Goal: Communication & Community: Answer question/provide support

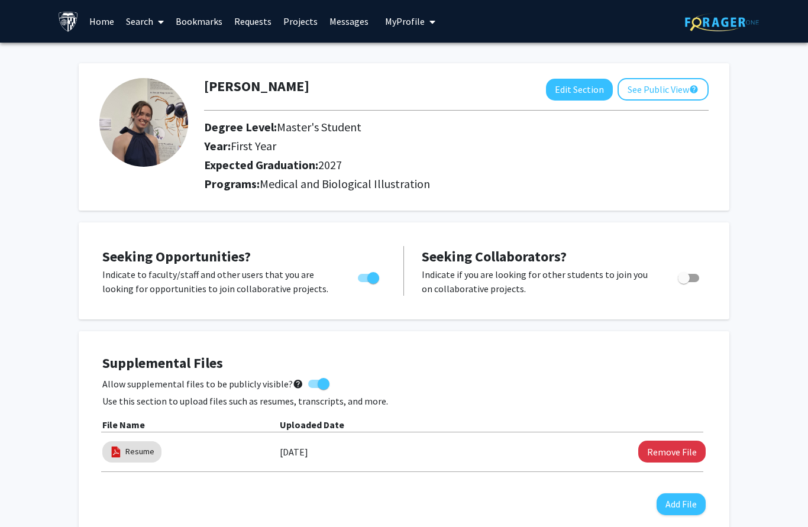
click at [347, 22] on link "Messages" at bounding box center [349, 21] width 51 height 41
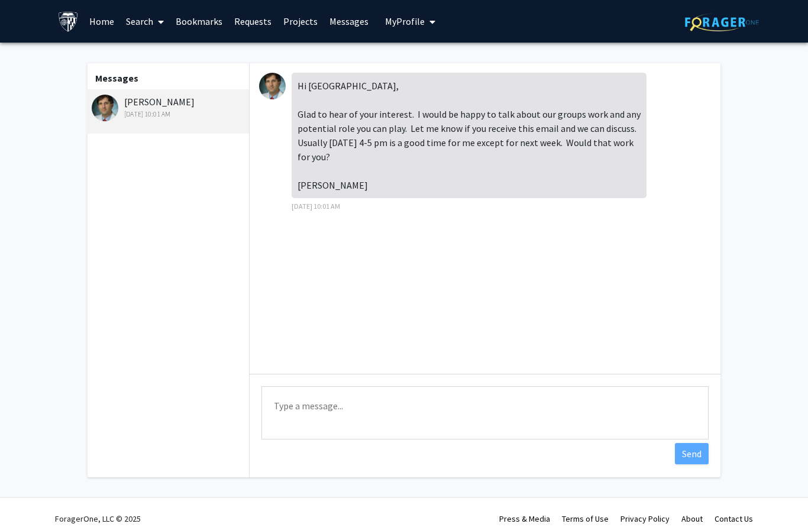
click at [300, 402] on textarea "Type a message" at bounding box center [484, 412] width 447 height 53
click at [269, 86] on img at bounding box center [272, 86] width 27 height 27
click at [94, 117] on div "[DATE] 10:01 AM" at bounding box center [169, 114] width 154 height 11
click at [293, 413] on textarea "Type a message" at bounding box center [484, 412] width 447 height 53
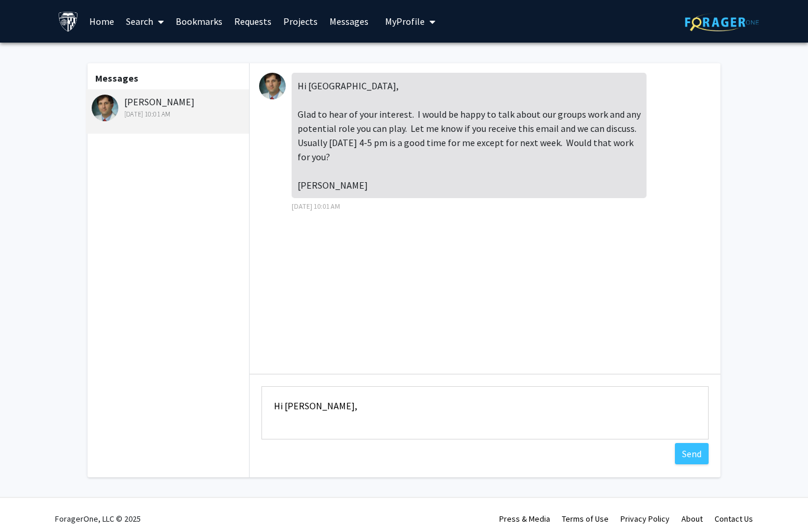
click at [285, 426] on textarea "Hi [PERSON_NAME]," at bounding box center [484, 412] width 447 height 53
click at [274, 426] on textarea "Hi [PERSON_NAME], I’m available" at bounding box center [484, 412] width 447 height 53
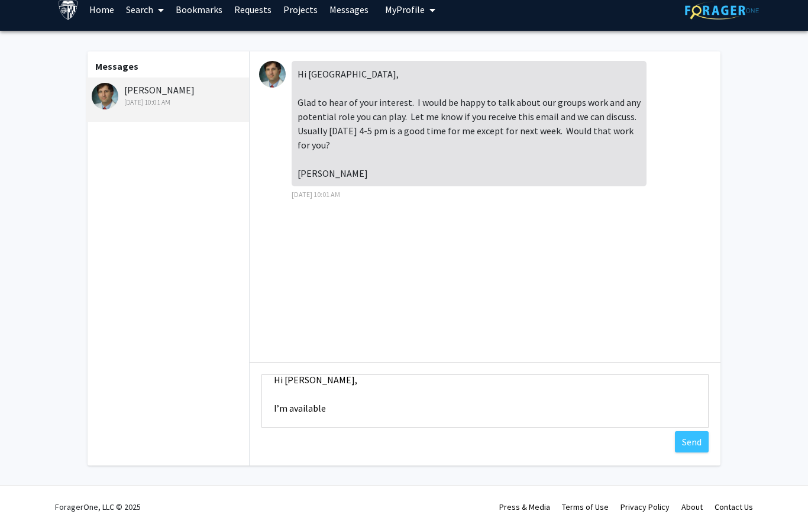
click at [352, 402] on textarea "Hi [PERSON_NAME], I’m available" at bounding box center [484, 401] width 447 height 53
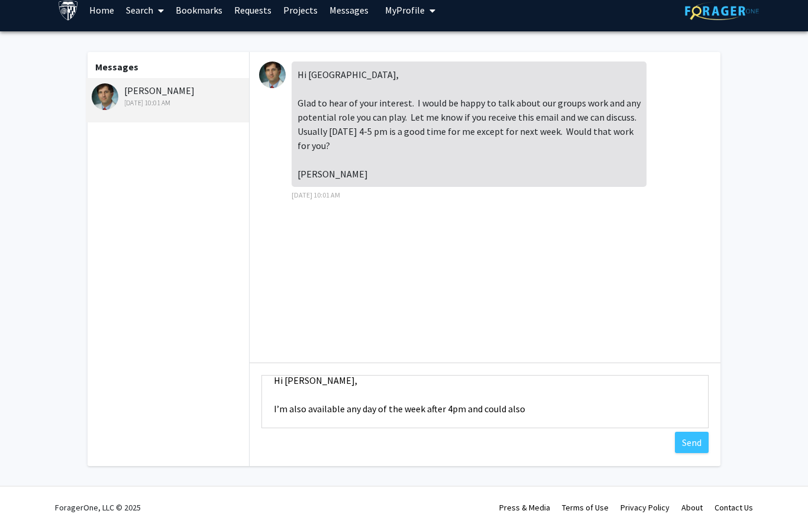
click at [301, 411] on textarea "Hi [PERSON_NAME], I’m also available any day of the week after 4pm and could al…" at bounding box center [484, 401] width 447 height 53
click at [0, 0] on html "Skip navigation Home Search Bookmarks Requests Projects Messages My Profile [PE…" at bounding box center [404, 252] width 808 height 527
drag, startPoint x: 301, startPoint y: 406, endPoint x: -1, endPoint y: -12, distance: 515.1
click at [0, 0] on html "Skip navigation Home Search Bookmarks Requests Projects Messages My Profile [PE…" at bounding box center [404, 252] width 808 height 527
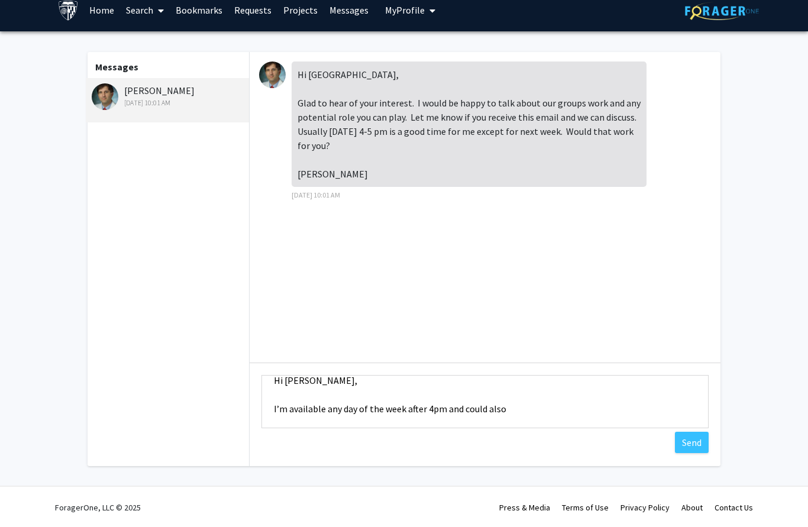
click at [514, 407] on textarea "Hi [PERSON_NAME], I’m available any day of the week after 4pm and could also" at bounding box center [484, 401] width 447 height 53
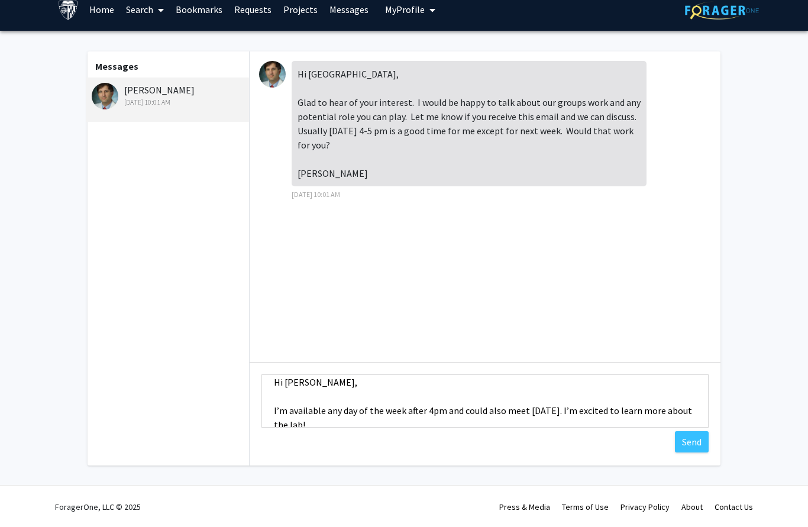
scroll to position [24, 0]
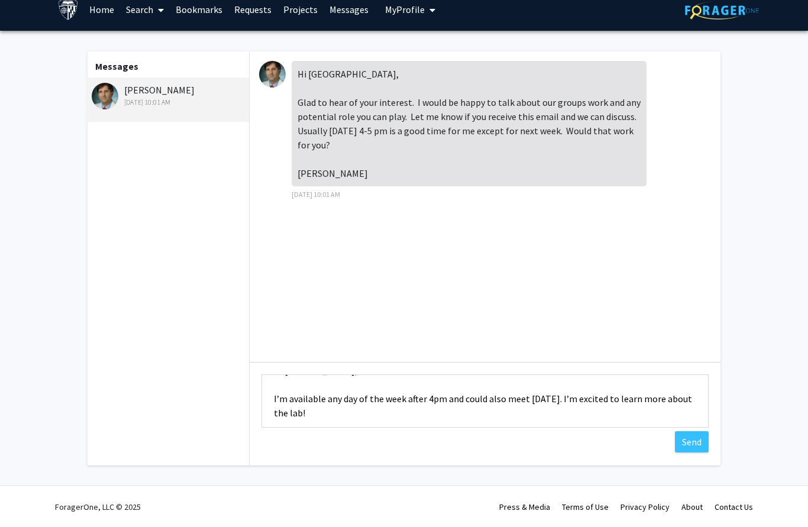
click at [275, 399] on textarea "Hi [PERSON_NAME], I’m available any day of the week after 4pm and could also me…" at bounding box center [484, 401] width 447 height 53
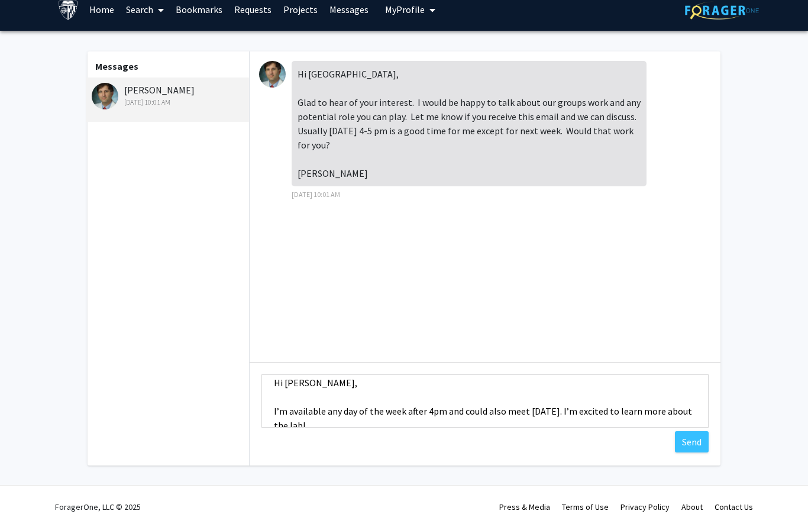
click at [601, 409] on textarea "Hi [PERSON_NAME], I’m available any day of the week after 4pm and could also me…" at bounding box center [484, 401] width 447 height 53
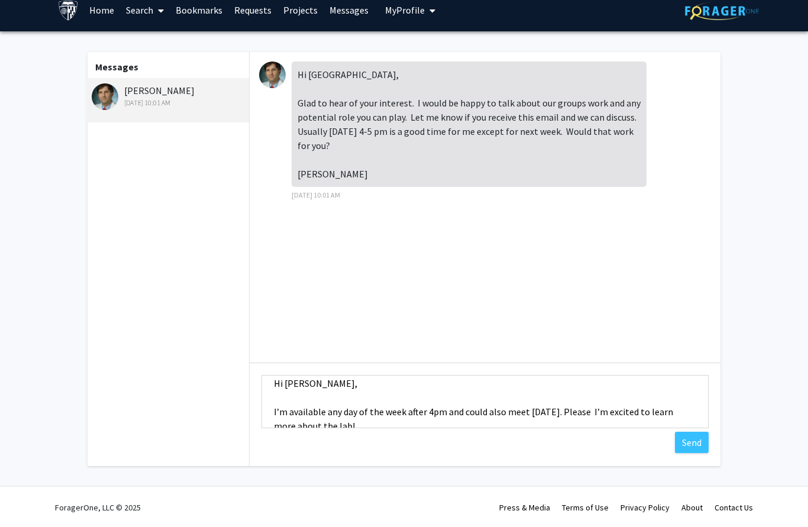
click at [575, 412] on textarea "Hi [PERSON_NAME], I’m available any day of the week after 4pm and could also me…" at bounding box center [484, 401] width 447 height 53
click at [600, 410] on textarea "Hi [PERSON_NAME], I’m available any day of the week after 4pm and could also me…" at bounding box center [484, 401] width 447 height 53
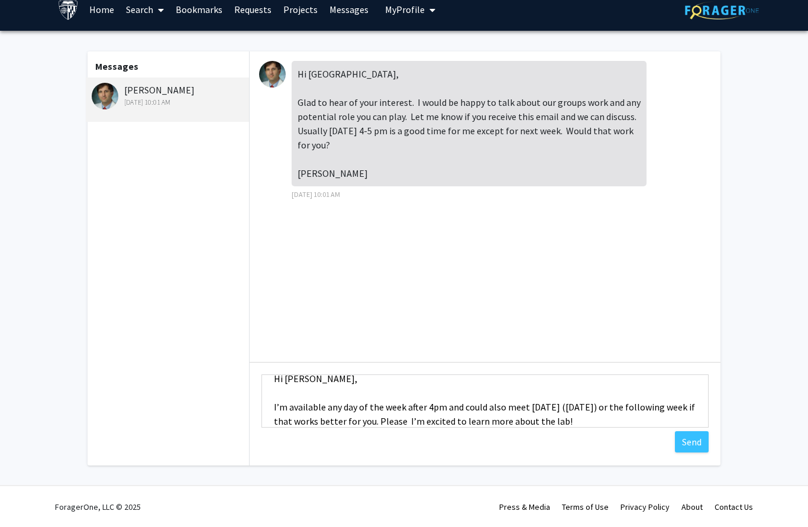
click at [476, 422] on textarea "Hi [PERSON_NAME], I’m available any day of the week after 4pm and could also me…" at bounding box center [484, 401] width 447 height 53
click at [426, 418] on textarea "Hi [PERSON_NAME], I’m available any day of the week after 4pm and could also me…" at bounding box center [484, 401] width 447 height 53
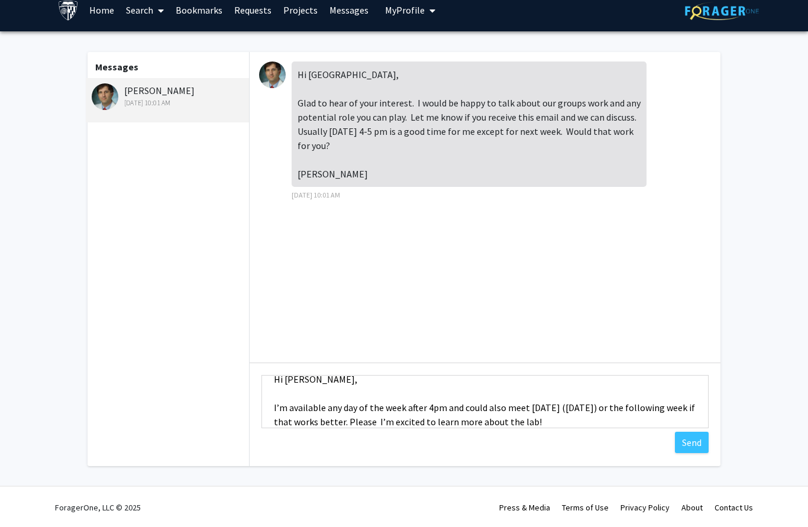
click at [431, 423] on textarea "Hi [PERSON_NAME], I’m available any day of the week after 4pm and could also me…" at bounding box center [484, 401] width 447 height 53
click at [446, 419] on textarea "Hi [PERSON_NAME], I’m available any day of the week after 4pm and could also me…" at bounding box center [484, 401] width 447 height 53
click at [430, 405] on textarea "Hi [PERSON_NAME], I’m available any day of the week after 4pm and could also me…" at bounding box center [484, 401] width 447 height 53
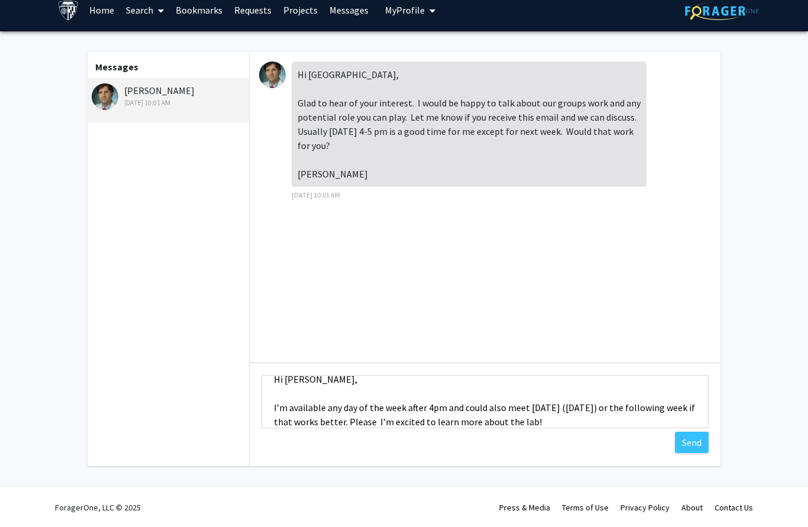
click at [441, 419] on textarea "Hi [PERSON_NAME], I’m available any day of the week after 4pm and could also me…" at bounding box center [484, 401] width 447 height 53
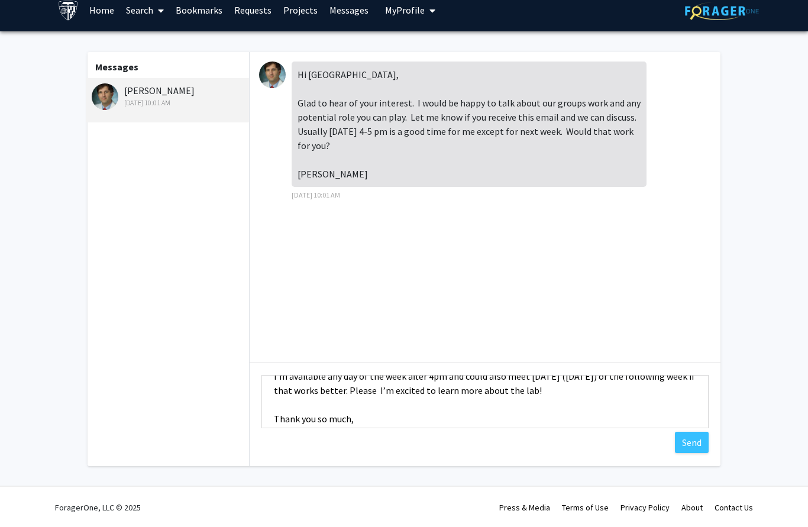
scroll to position [34, 0]
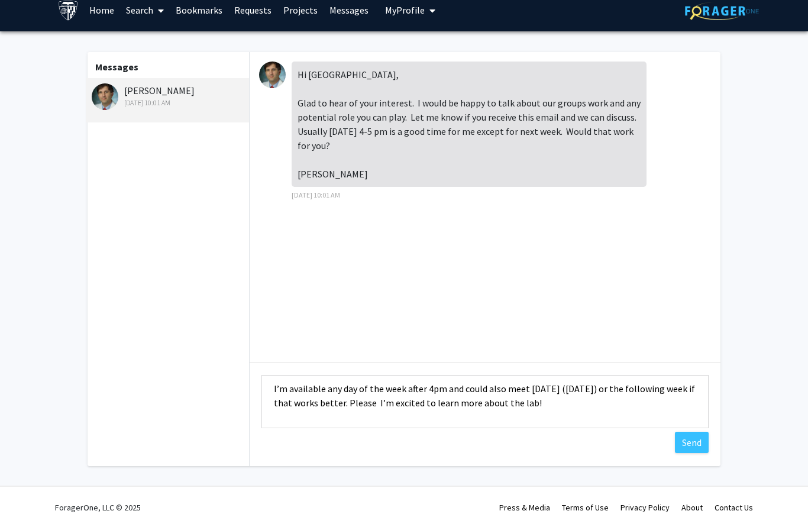
click at [430, 386] on textarea "Hi [PERSON_NAME], I’m available any day of the week after 4pm and could also me…" at bounding box center [484, 401] width 447 height 53
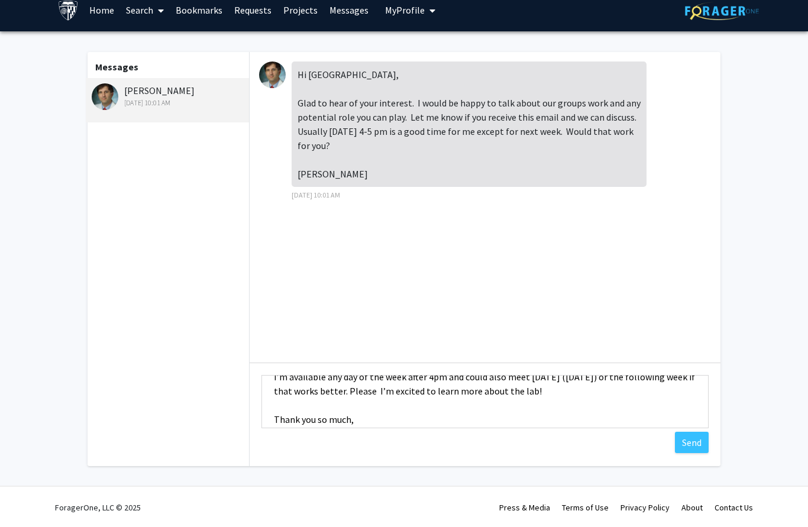
scroll to position [47, 0]
click at [435, 389] on textarea "Hi [PERSON_NAME], I’m available any day of the week after 4pm and could also me…" at bounding box center [484, 401] width 447 height 53
click at [439, 387] on textarea "Hi [PERSON_NAME], I’m available any day of the week after 4pm and could also me…" at bounding box center [484, 401] width 447 height 53
click at [365, 392] on textarea "Hi [PERSON_NAME], I’m available any day of the week after 4pm and could also me…" at bounding box center [484, 401] width 447 height 53
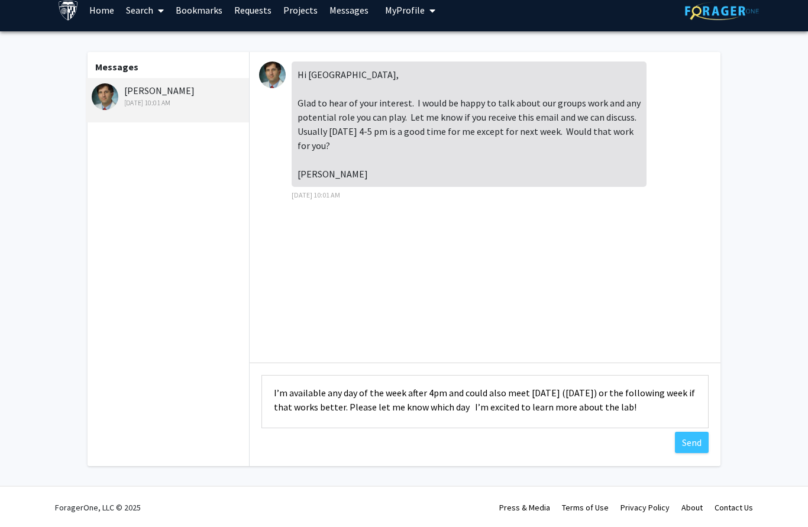
scroll to position [30, 0]
click at [397, 406] on textarea "Hi [PERSON_NAME], I’m available any day of the week after 4pm and could also me…" at bounding box center [484, 401] width 447 height 53
click at [406, 406] on textarea "Hi [PERSON_NAME], I’m available any day of the week after 4pm and could also me…" at bounding box center [484, 401] width 447 height 53
drag, startPoint x: 534, startPoint y: 407, endPoint x: 492, endPoint y: 404, distance: 42.1
click at [492, 404] on textarea "Hi [PERSON_NAME], I’m available any day of the week after 4pm and could also me…" at bounding box center [484, 401] width 447 height 53
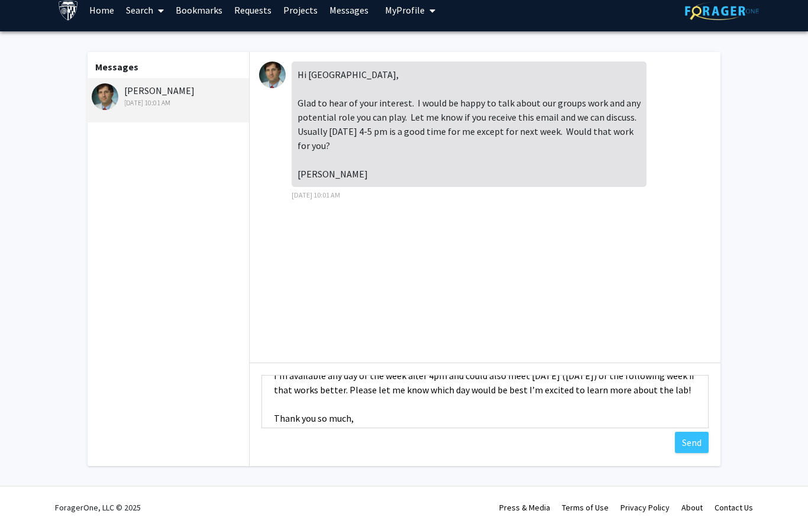
scroll to position [36, 0]
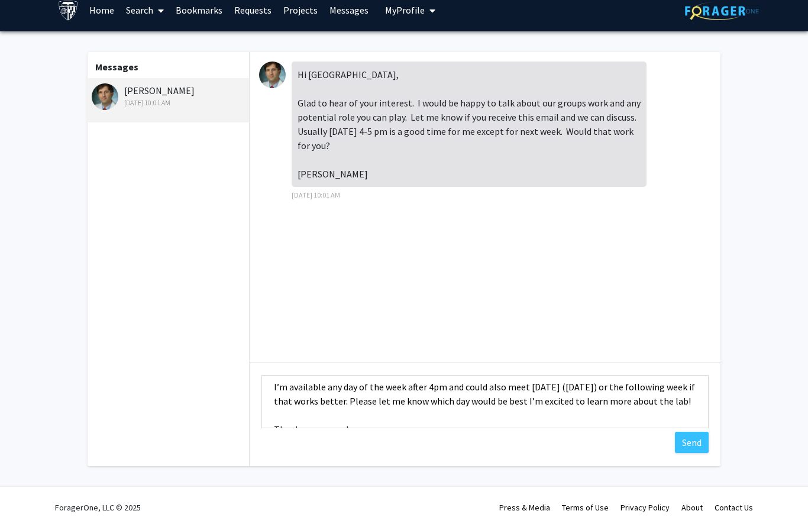
drag, startPoint x: 410, startPoint y: 403, endPoint x: 335, endPoint y: 405, distance: 74.5
click at [335, 405] on textarea "Hi [PERSON_NAME], I’m available any day of the week after 4pm and could also me…" at bounding box center [484, 401] width 447 height 53
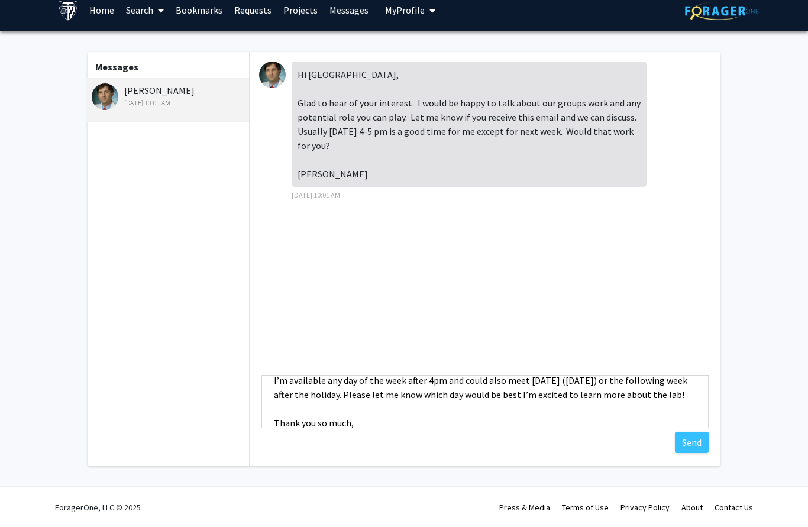
scroll to position [42, 0]
click at [580, 396] on textarea "Hi [PERSON_NAME], I’m available any day of the week after 4pm and could also me…" at bounding box center [484, 401] width 447 height 53
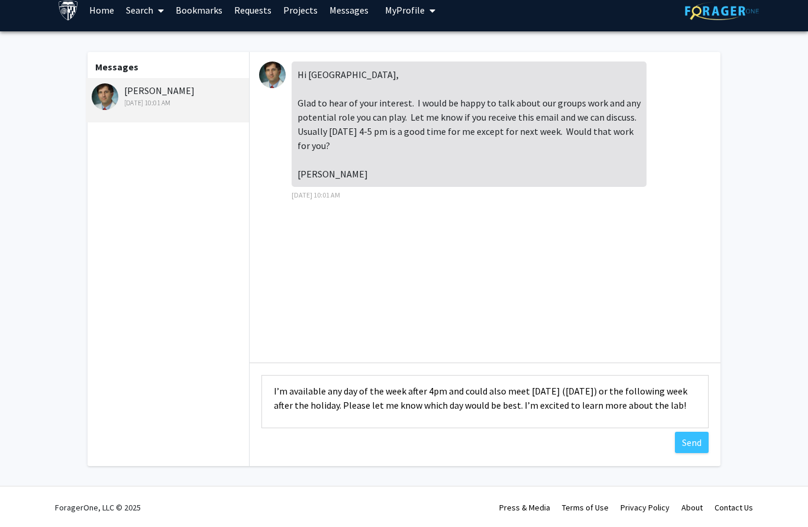
click at [274, 389] on textarea "Hi [PERSON_NAME], I’m available any day of the week after 4pm and could also me…" at bounding box center [484, 401] width 447 height 53
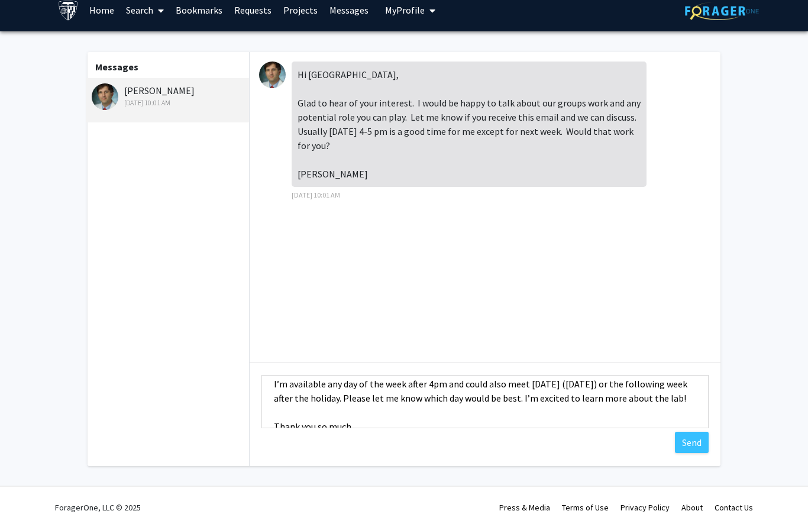
scroll to position [42, 0]
click at [581, 390] on textarea "Hi [PERSON_NAME], I’m available any day of the week after 4pm and could also me…" at bounding box center [484, 401] width 447 height 53
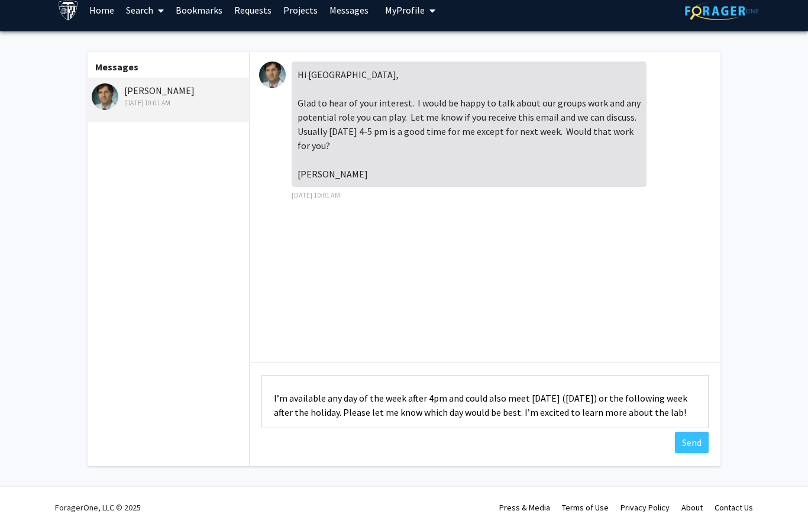
click at [434, 395] on textarea "Hi [PERSON_NAME], I’m available any day of the week after 4pm and could also me…" at bounding box center [484, 401] width 447 height 53
click at [431, 395] on textarea "Hi [PERSON_NAME], I’m available any day of the week after 4pm and could also me…" at bounding box center [484, 401] width 447 height 53
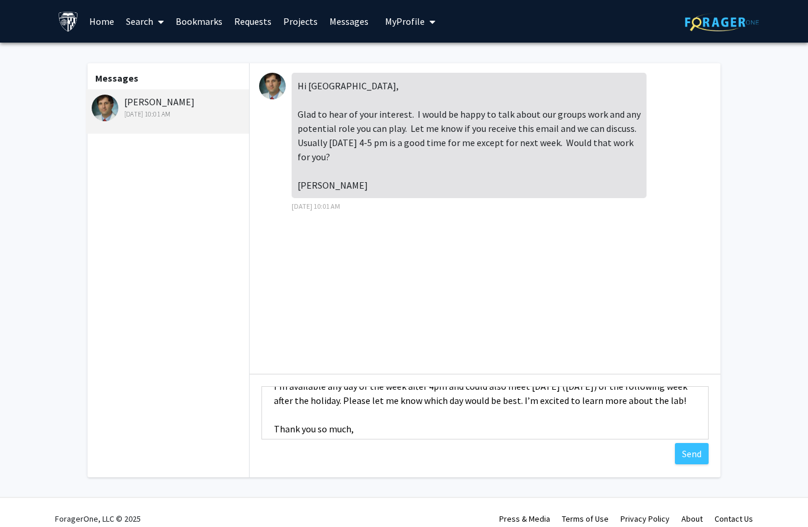
scroll to position [47, 0]
type textarea "Hi [PERSON_NAME], I’m available any day of the week after 4pm and could also me…"
click at [683, 451] on button "Send" at bounding box center [692, 453] width 34 height 21
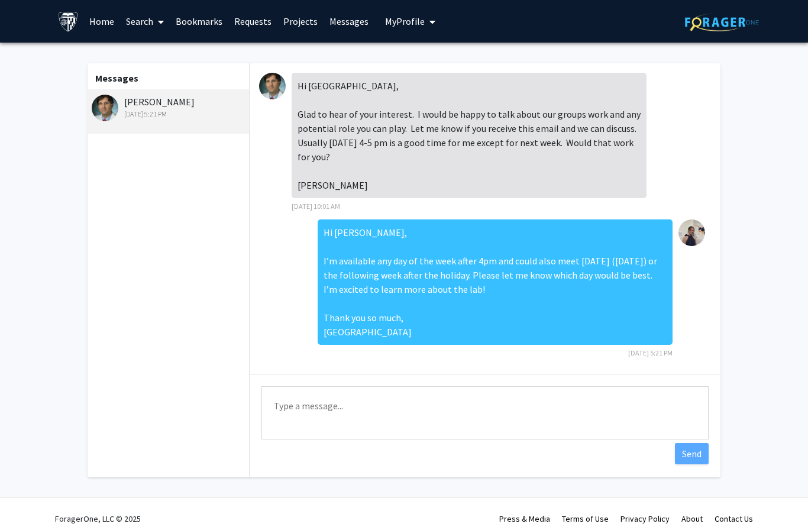
scroll to position [0, 0]
click at [267, 83] on img at bounding box center [272, 86] width 27 height 27
click at [141, 105] on div "[PERSON_NAME] [DATE] 5:21 PM" at bounding box center [169, 107] width 154 height 25
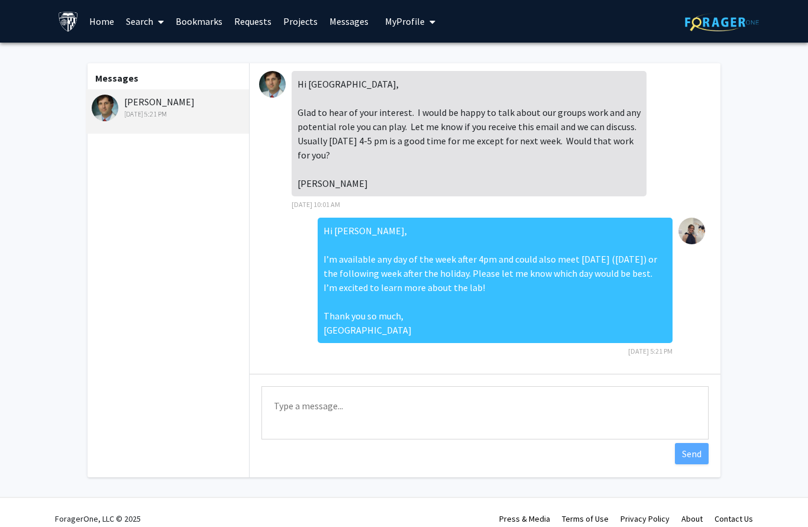
click at [98, 106] on img at bounding box center [105, 108] width 27 height 27
click at [333, 24] on link "Messages" at bounding box center [349, 21] width 51 height 41
click at [329, 21] on link "Messages" at bounding box center [349, 21] width 51 height 41
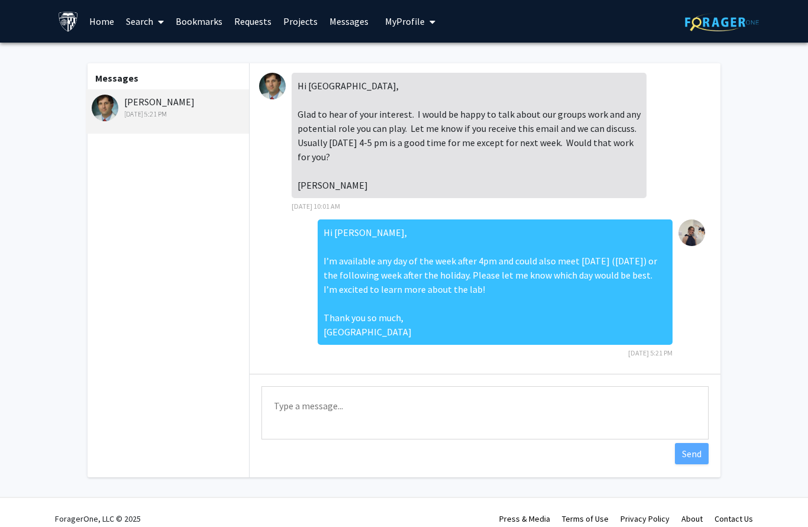
scroll to position [0, 0]
click at [248, 20] on link "Requests" at bounding box center [252, 21] width 49 height 41
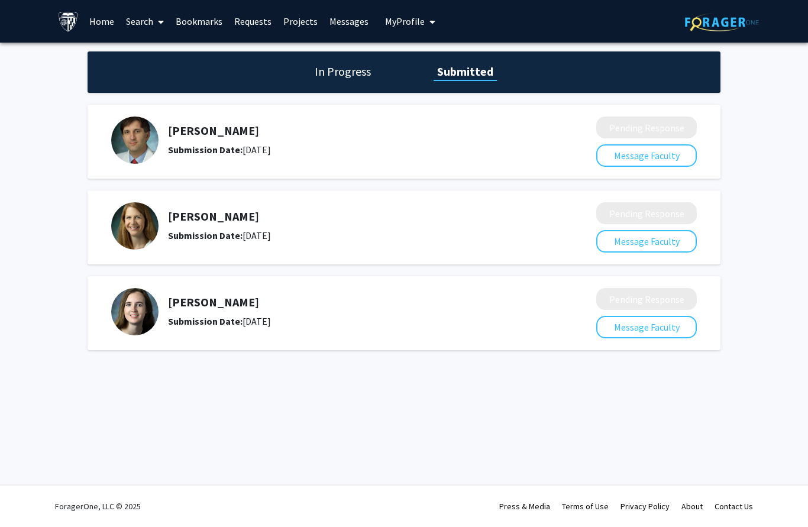
click at [204, 129] on h5 "[PERSON_NAME]" at bounding box center [350, 131] width 365 height 14
click at [129, 135] on img at bounding box center [134, 140] width 47 height 47
click at [189, 153] on b "Submission Date:" at bounding box center [205, 150] width 75 height 12
click at [134, 139] on img at bounding box center [134, 140] width 47 height 47
click at [208, 22] on link "Bookmarks" at bounding box center [199, 21] width 59 height 41
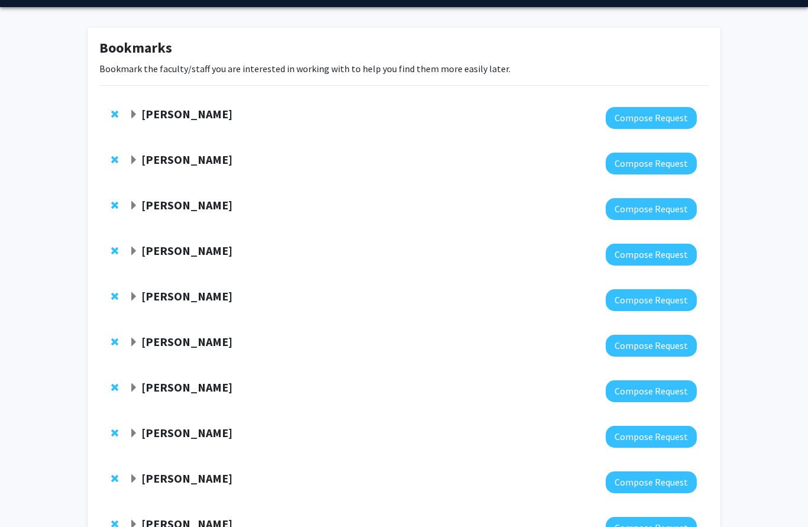
scroll to position [36, 0]
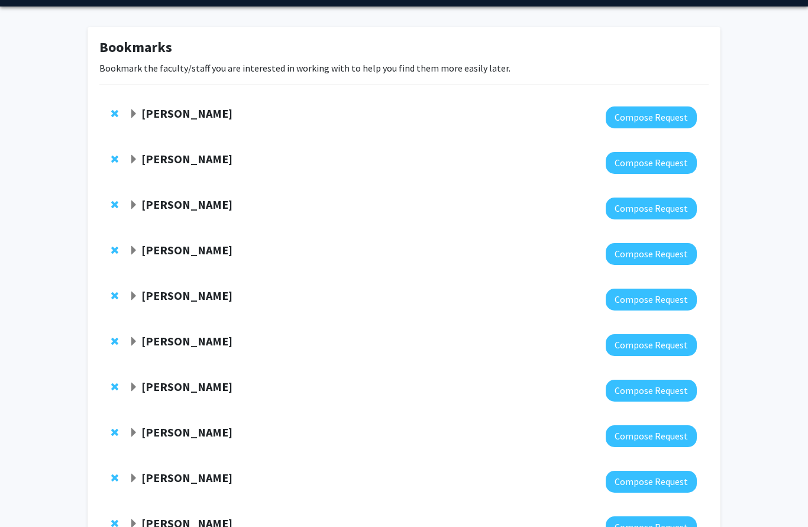
click at [200, 335] on strong "[PERSON_NAME]" at bounding box center [186, 341] width 91 height 15
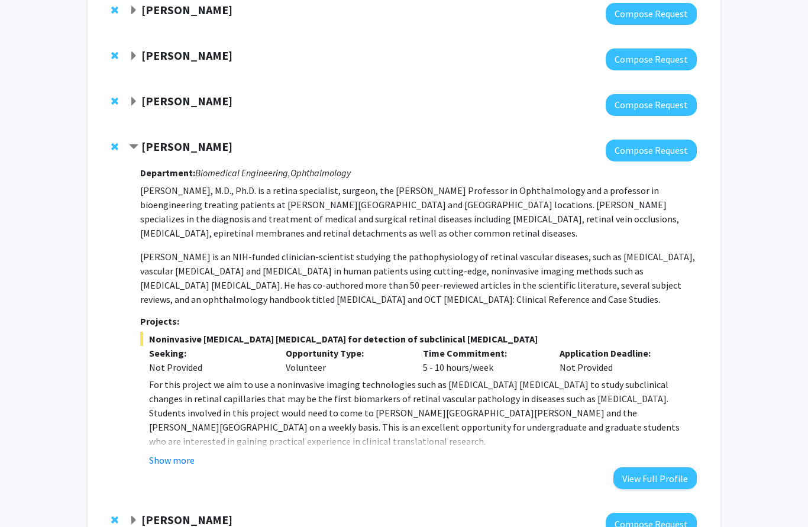
scroll to position [241, 0]
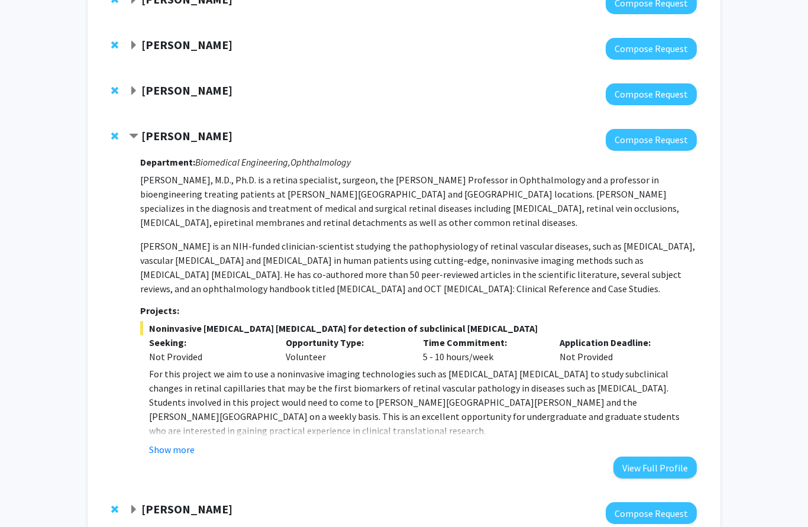
click at [173, 449] on button "Show more" at bounding box center [172, 449] width 46 height 14
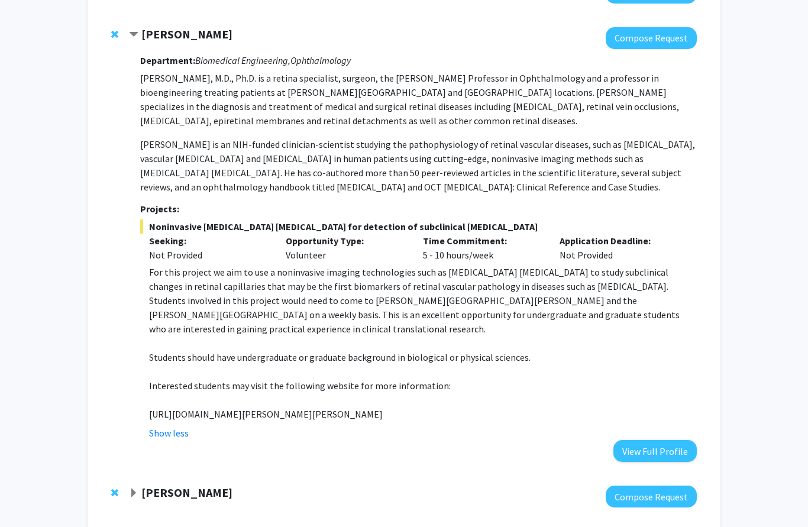
scroll to position [351, 0]
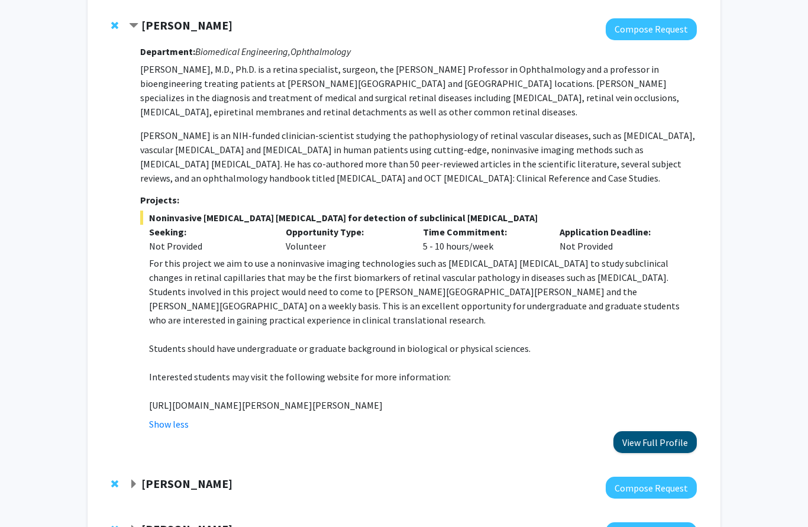
click at [656, 437] on button "View Full Profile" at bounding box center [654, 443] width 83 height 22
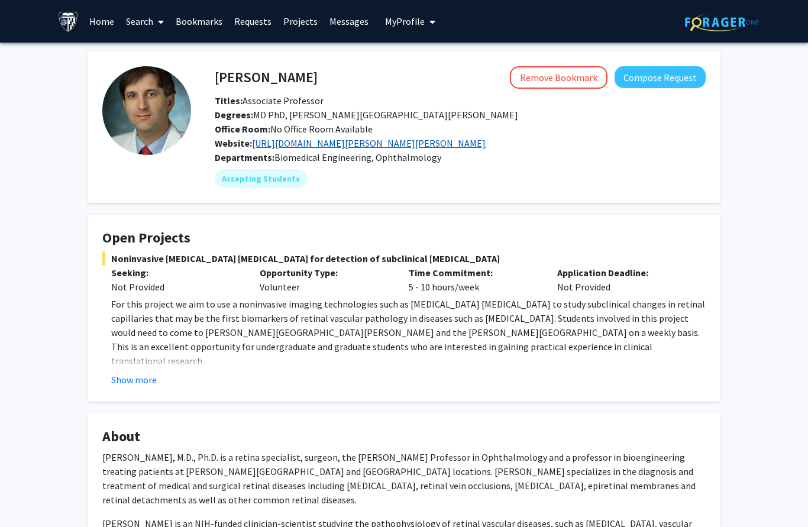
click at [370, 145] on link "https://www.hopkinsmedicine.org/wilmer/research/retina/kashani" at bounding box center [369, 143] width 234 height 12
